Goal: Transaction & Acquisition: Purchase product/service

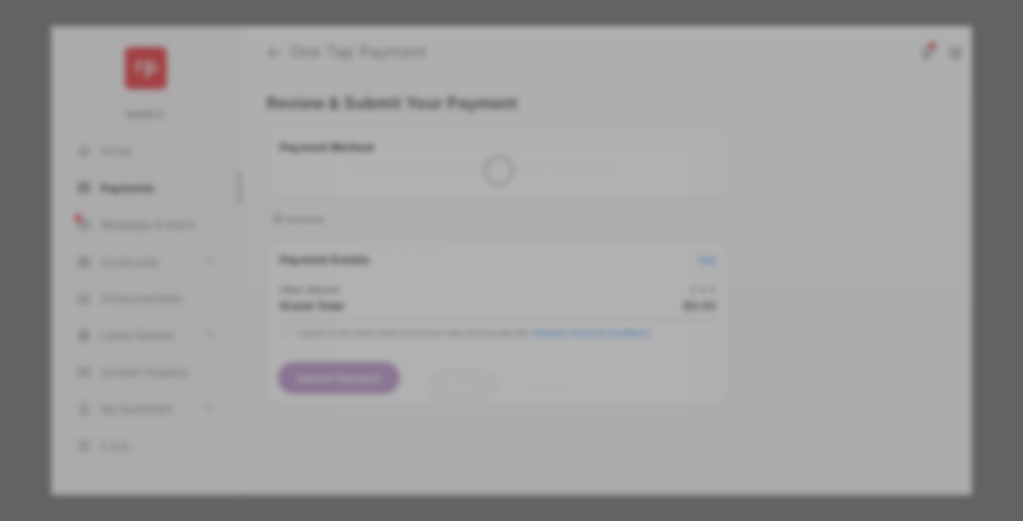
click at [485, 235] on div "Other Amount" at bounding box center [484, 247] width 237 height 25
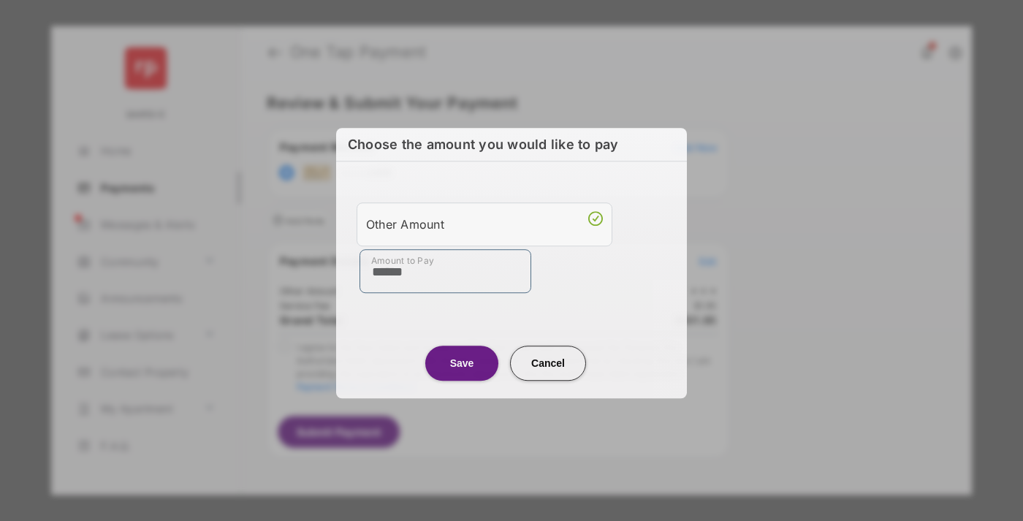
type input "******"
click at [462, 363] on button "Save" at bounding box center [461, 363] width 73 height 35
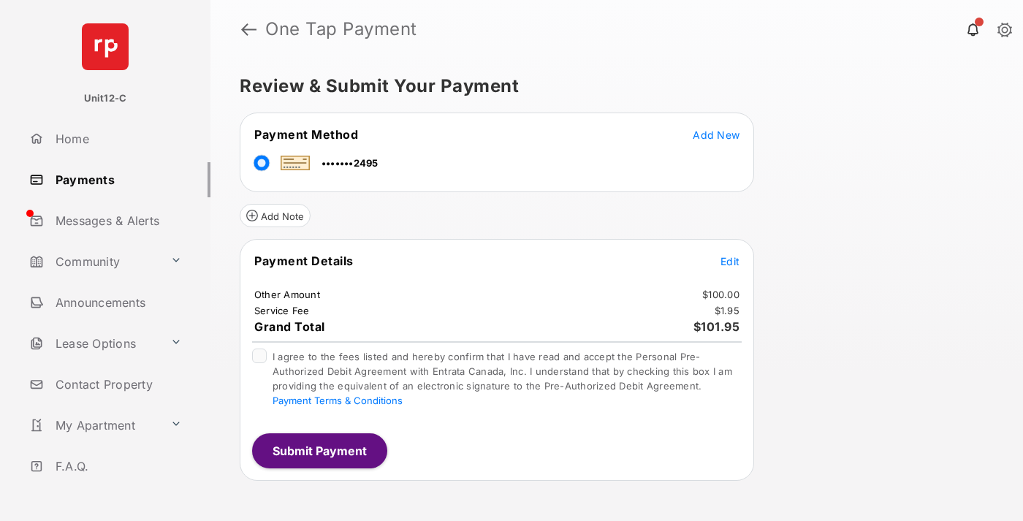
click at [730, 261] on span "Edit" at bounding box center [730, 261] width 19 height 12
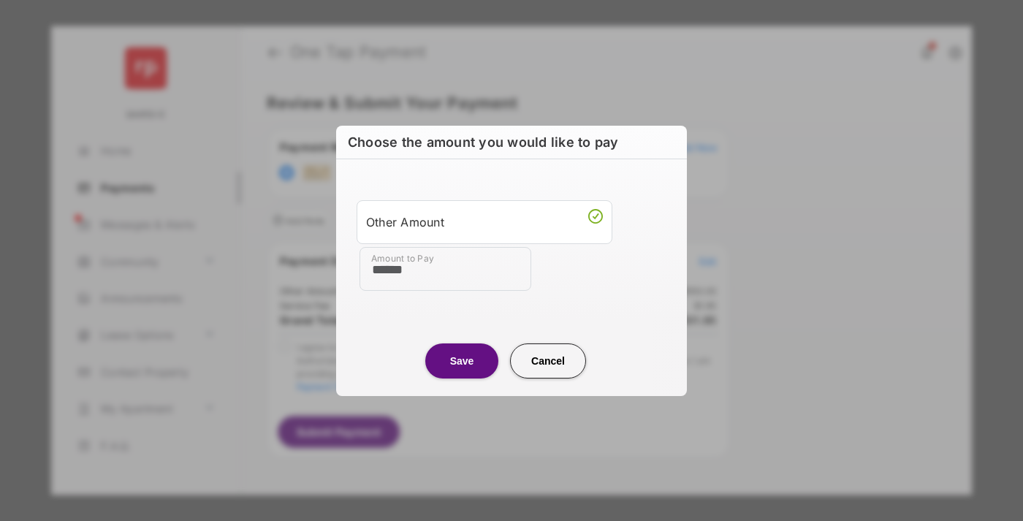
click at [462, 360] on button "Save" at bounding box center [461, 361] width 73 height 35
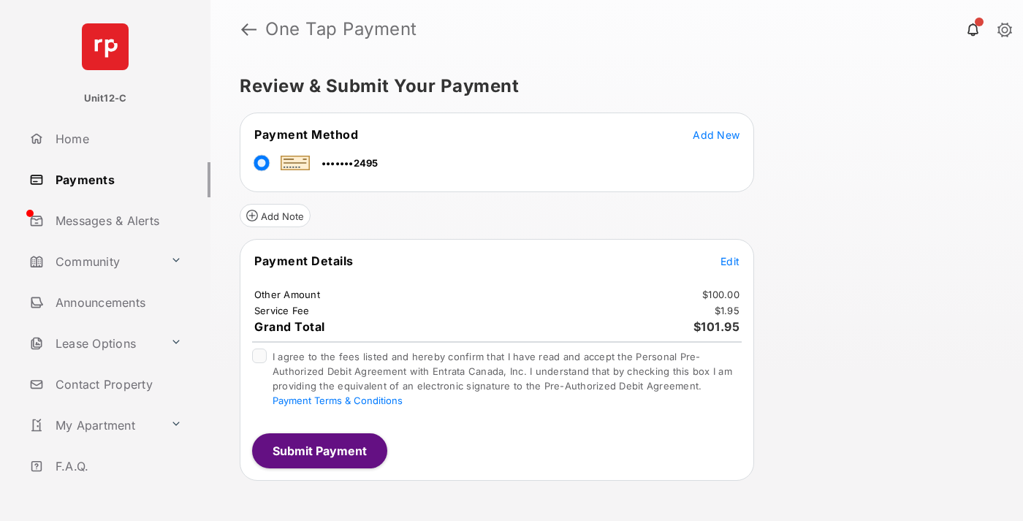
click at [319, 450] on button "Submit Payment" at bounding box center [319, 450] width 135 height 35
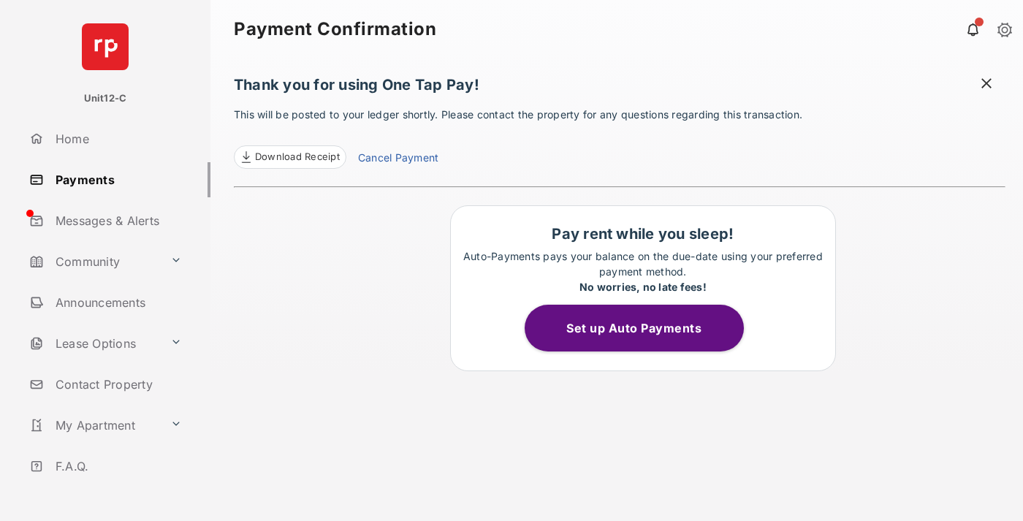
click at [987, 85] on span at bounding box center [987, 85] width 15 height 18
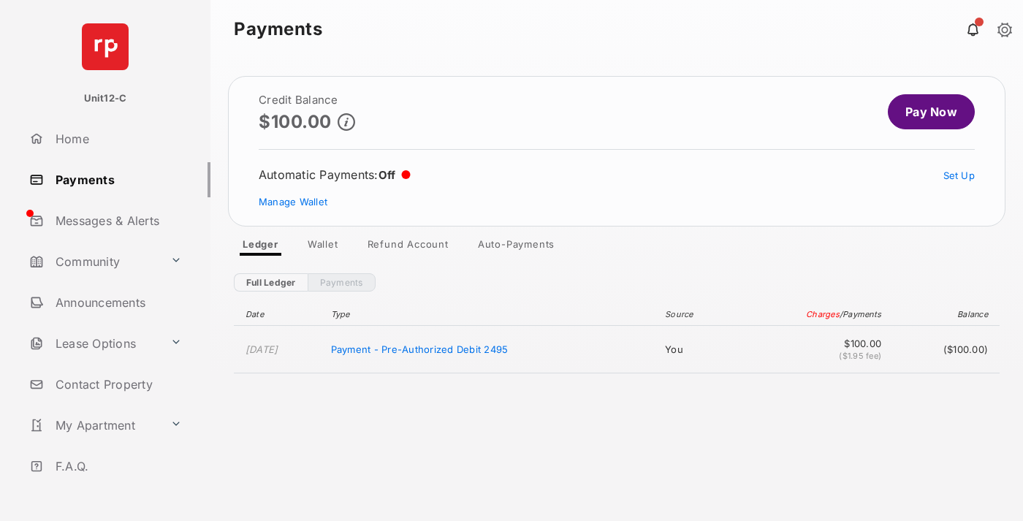
click at [293, 202] on link "Manage Wallet" at bounding box center [293, 202] width 69 height 12
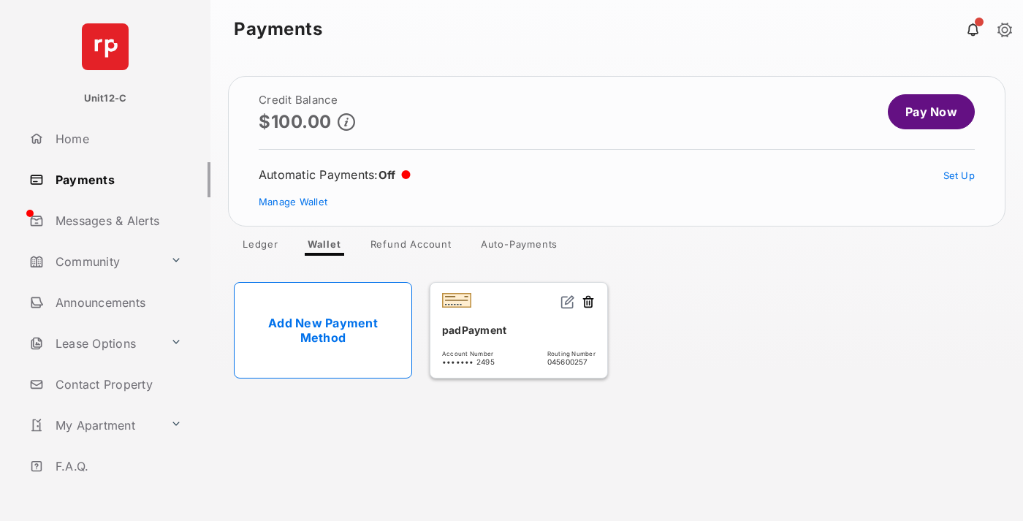
click at [588, 303] on button at bounding box center [588, 303] width 15 height 17
